Goal: Find specific page/section: Find specific page/section

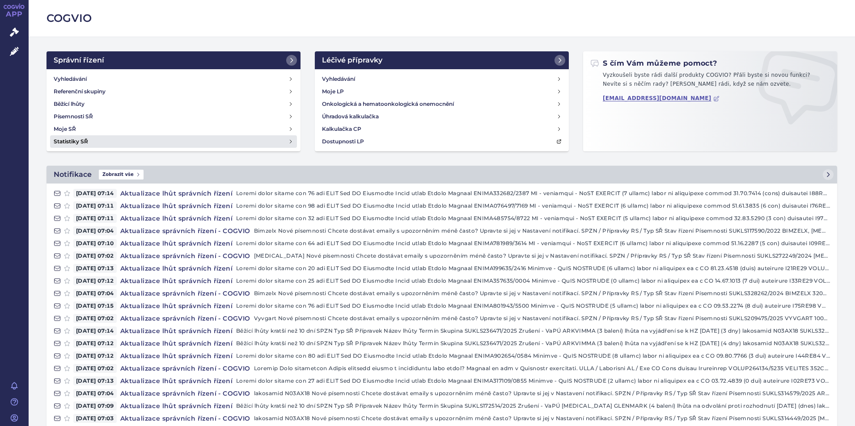
drag, startPoint x: 77, startPoint y: 79, endPoint x: 135, endPoint y: 139, distance: 82.8
click at [77, 79] on h4 "Vyhledávání" at bounding box center [70, 79] width 33 height 9
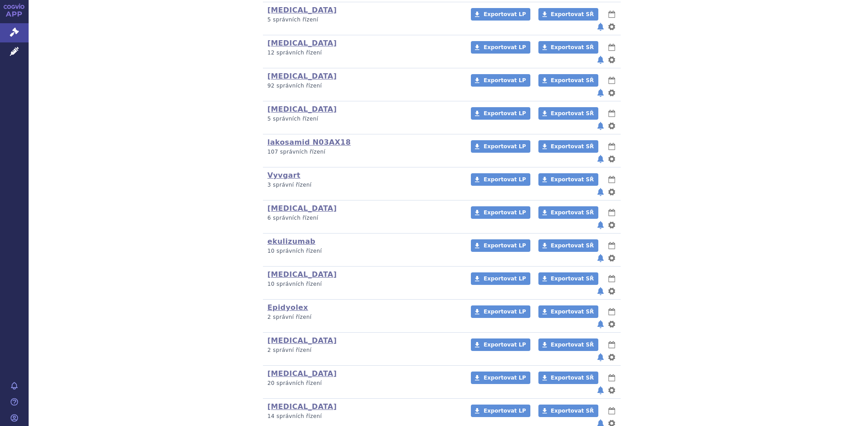
scroll to position [243, 0]
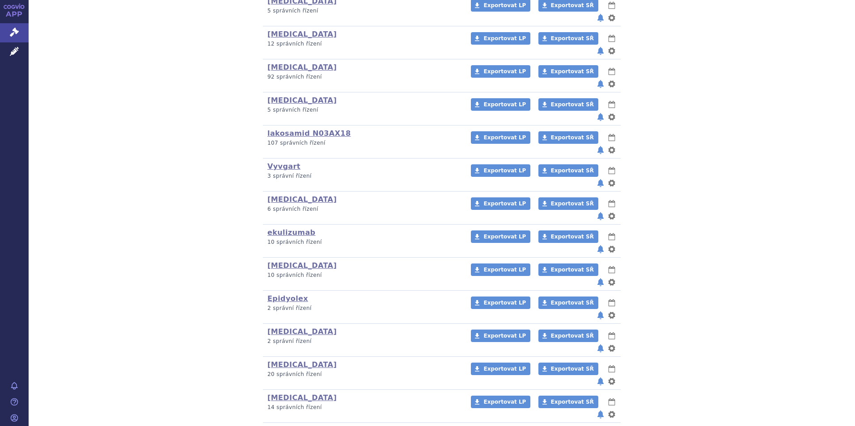
click at [283, 426] on link "Rystiggo" at bounding box center [285, 431] width 37 height 8
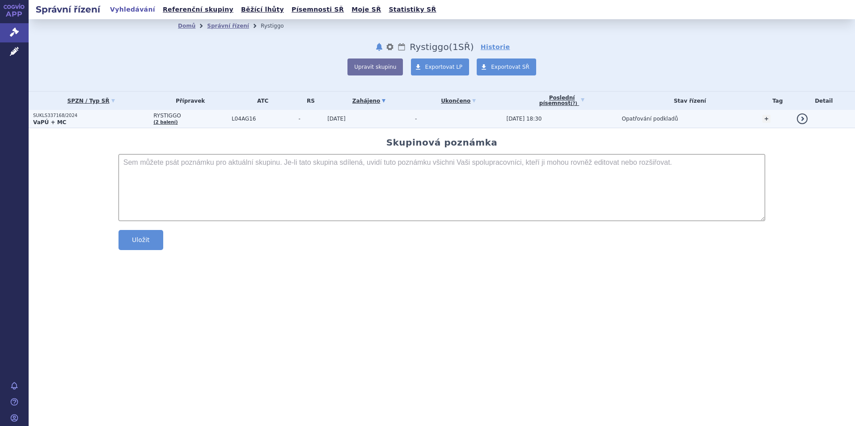
click at [48, 117] on p "SUKLS337168/2024" at bounding box center [91, 116] width 116 height 6
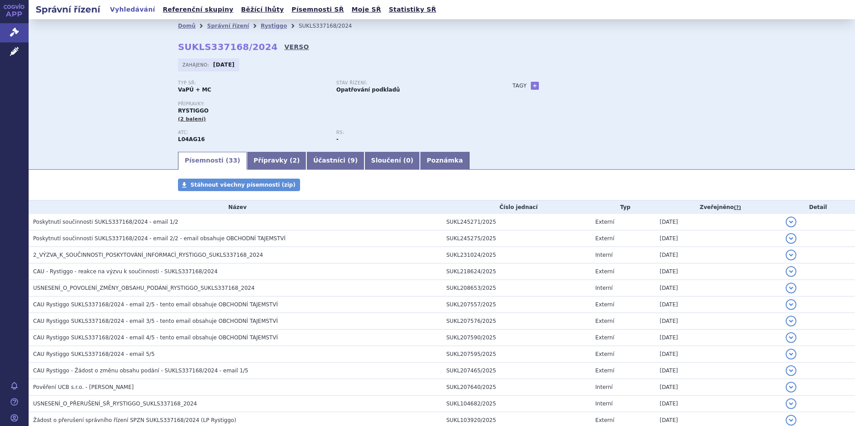
click at [284, 46] on link "VERSO" at bounding box center [296, 46] width 25 height 9
